Goal: Information Seeking & Learning: Find specific fact

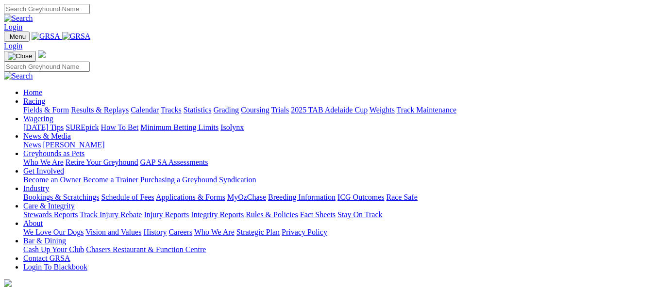
scroll to position [388, 0]
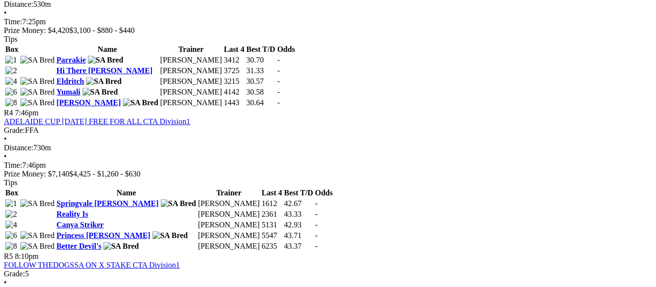
scroll to position [874, 0]
